Goal: Transaction & Acquisition: Purchase product/service

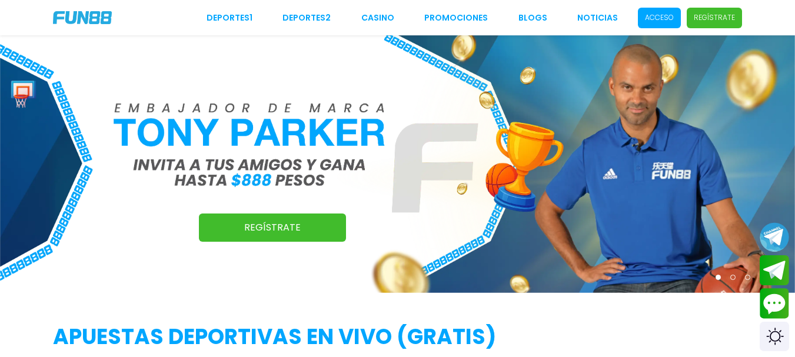
click at [651, 9] on span "Acceso" at bounding box center [659, 18] width 43 height 21
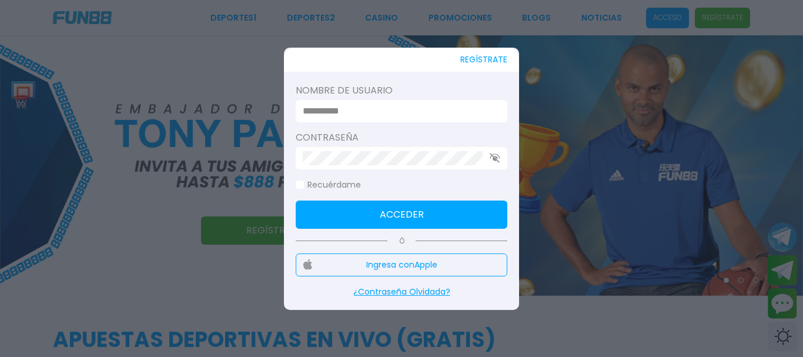
click at [415, 112] on input at bounding box center [398, 111] width 191 height 14
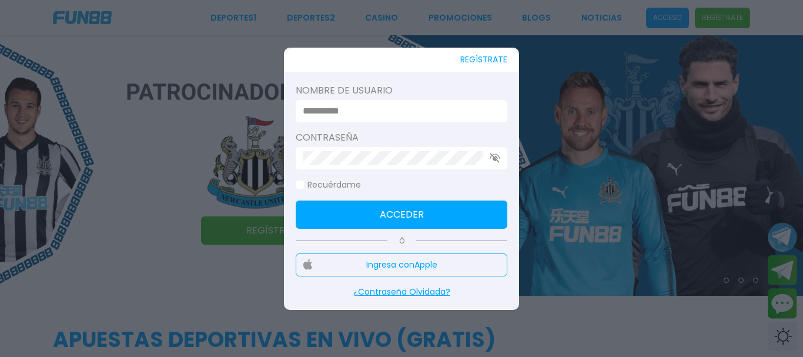
type input "**********"
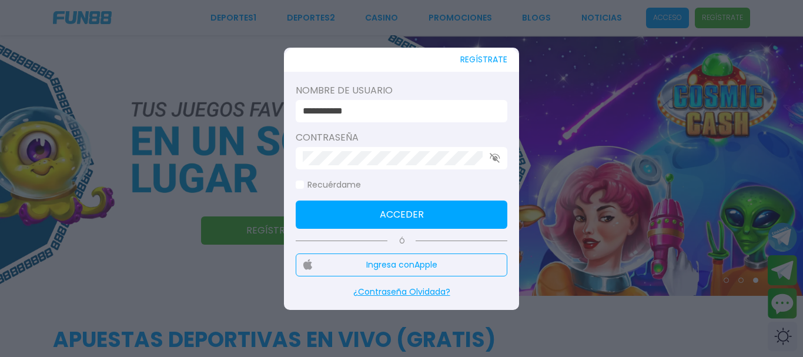
click at [454, 213] on button "Acceder" at bounding box center [402, 215] width 212 height 28
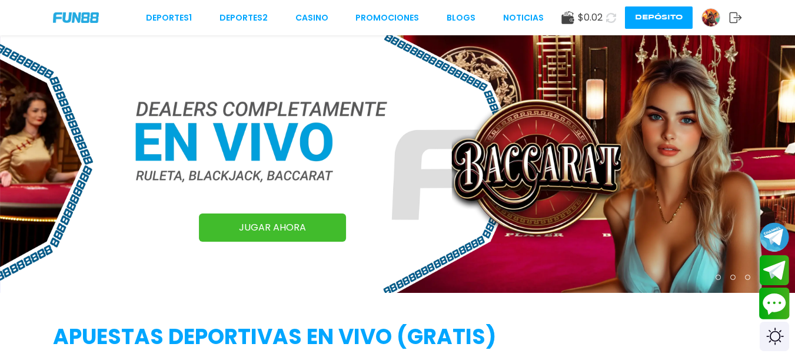
click at [772, 299] on button "Contact customer service" at bounding box center [774, 304] width 31 height 32
click at [605, 21] on button at bounding box center [610, 17] width 17 height 17
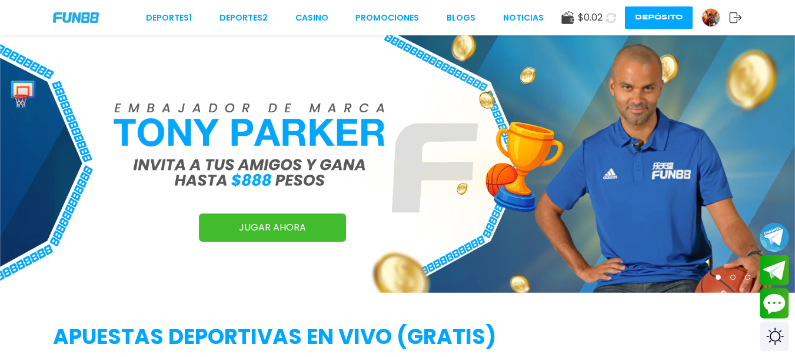
click at [607, 19] on use at bounding box center [611, 17] width 10 height 10
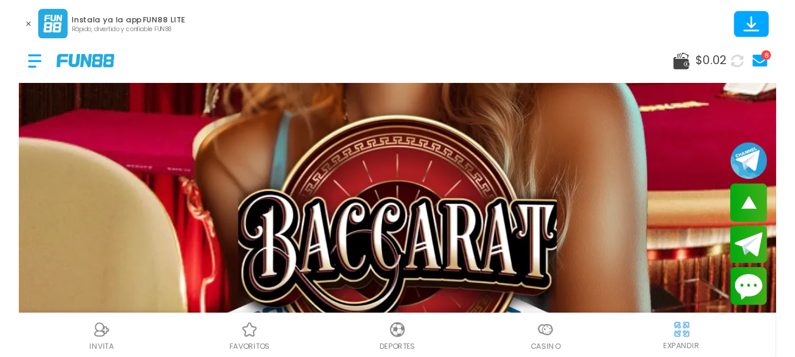
scroll to position [176, 0]
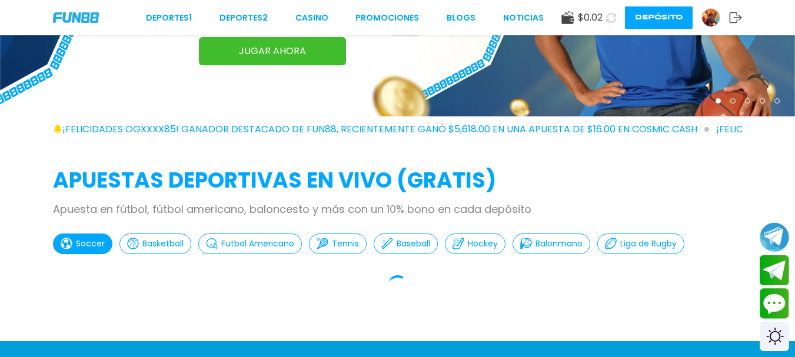
click at [600, 15] on div "$ 0.02 Depósito" at bounding box center [651, 17] width 181 height 22
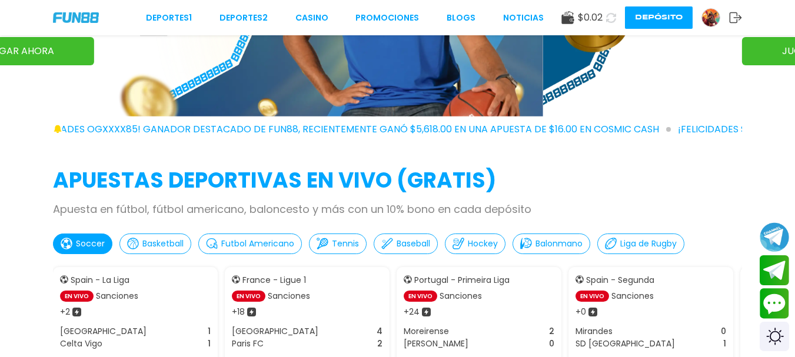
click at [605, 21] on button at bounding box center [610, 17] width 17 height 17
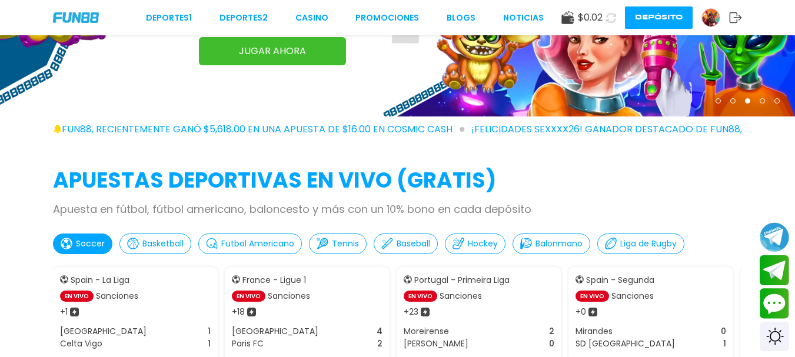
click at [608, 18] on icon at bounding box center [610, 17] width 11 height 11
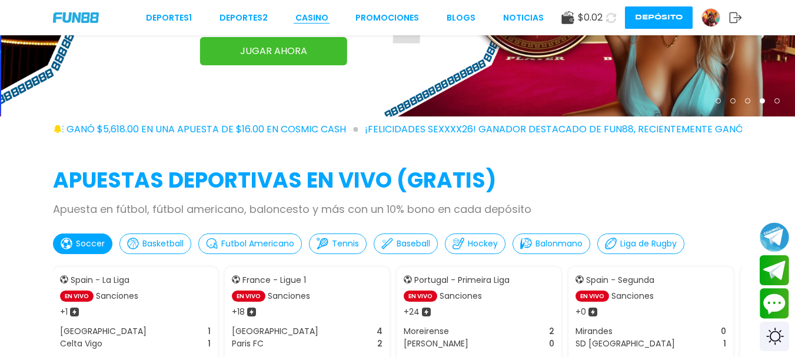
click at [323, 18] on link "CASINO" at bounding box center [311, 18] width 33 height 12
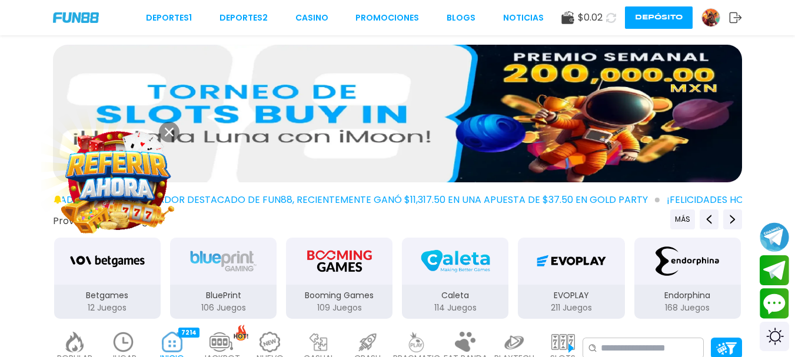
click at [607, 15] on use at bounding box center [611, 17] width 10 height 10
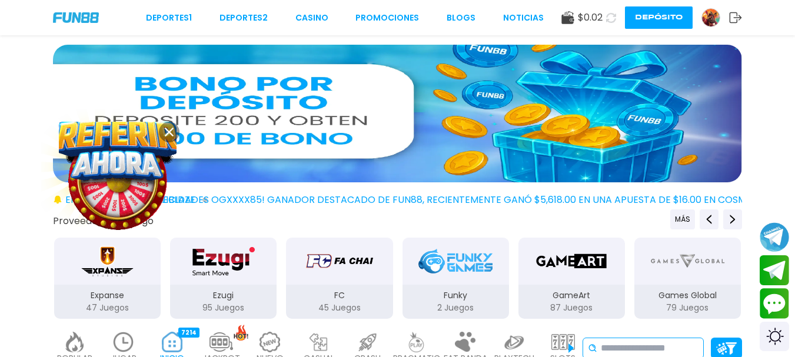
click at [648, 353] on input at bounding box center [649, 348] width 98 height 14
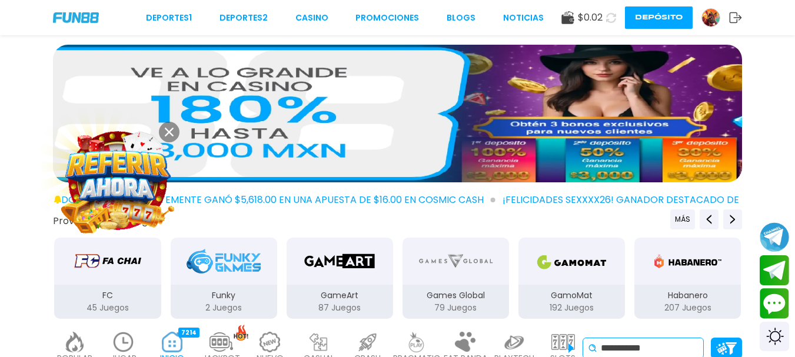
type input "**********"
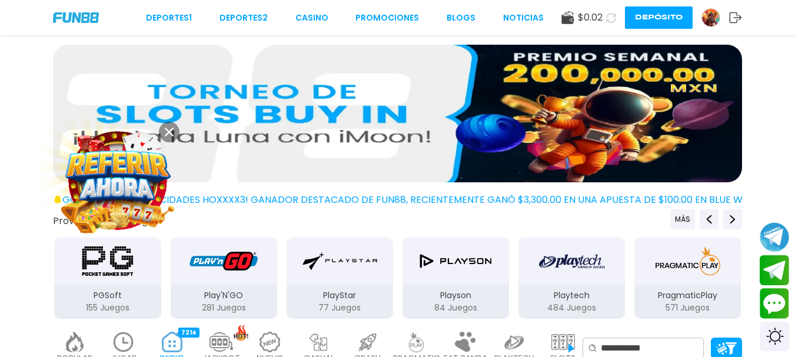
click at [600, 14] on span "$ 0.02" at bounding box center [590, 18] width 25 height 14
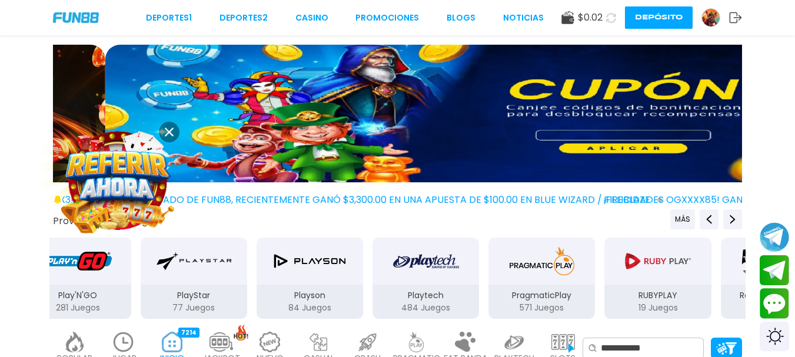
click at [610, 19] on icon at bounding box center [611, 18] width 10 height 10
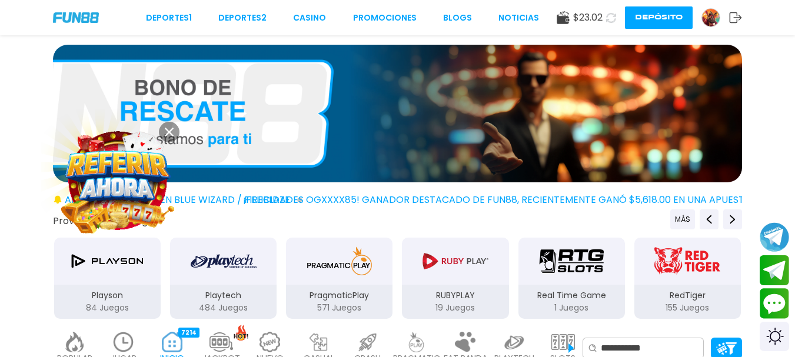
scroll to position [176, 0]
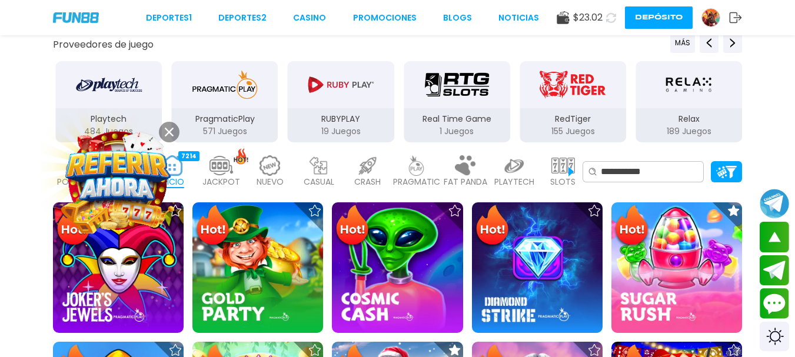
click at [171, 129] on use at bounding box center [169, 132] width 9 height 9
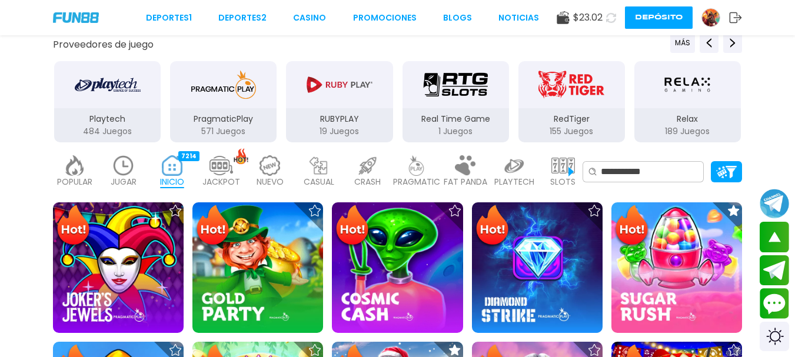
click at [131, 172] on img at bounding box center [124, 165] width 24 height 21
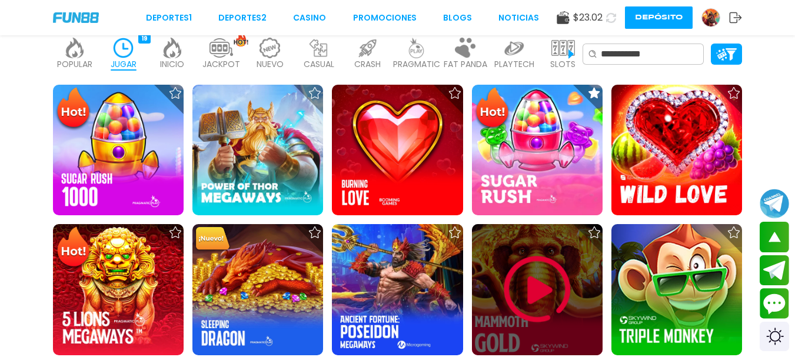
scroll to position [529, 0]
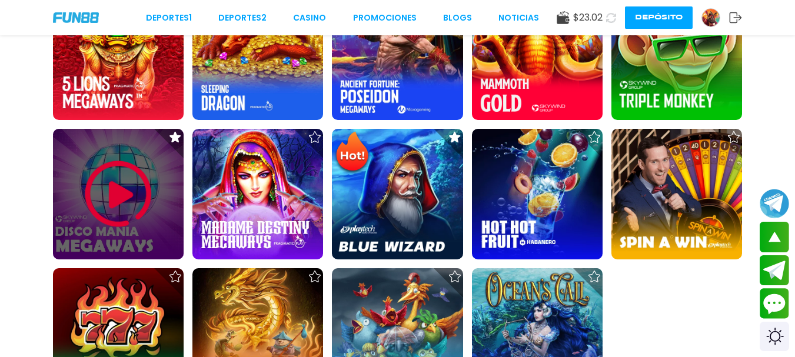
click at [105, 182] on img at bounding box center [118, 194] width 71 height 71
